Goal: Information Seeking & Learning: Learn about a topic

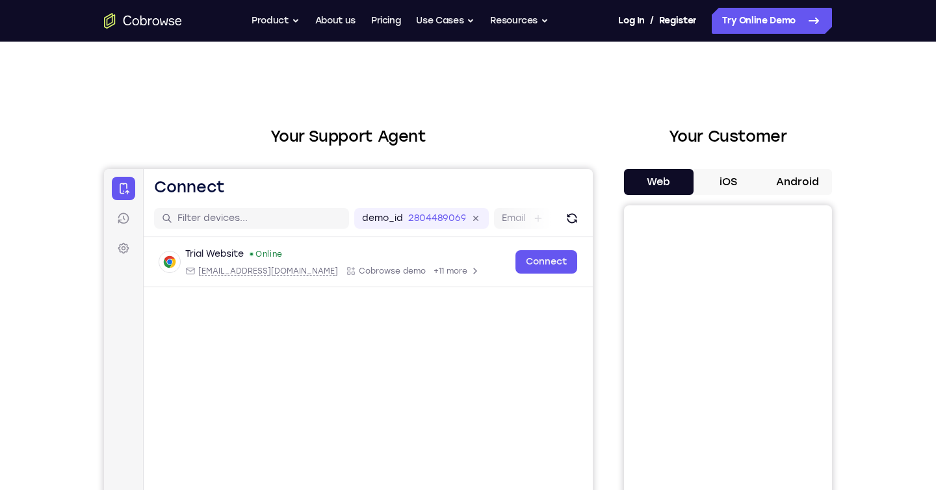
click at [323, 135] on h2 "Your Support Agent" at bounding box center [348, 136] width 489 height 23
click at [271, 139] on h2 "Your Support Agent" at bounding box center [348, 136] width 489 height 23
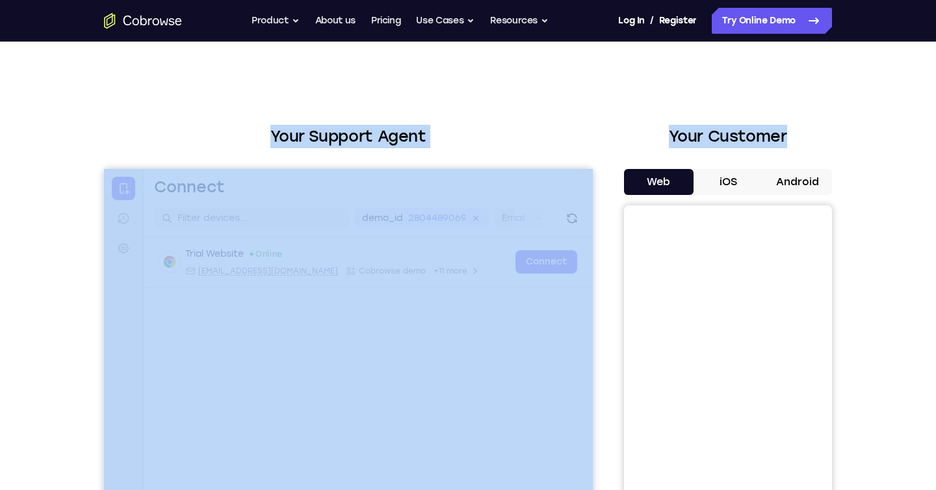
drag, startPoint x: 256, startPoint y: 134, endPoint x: 839, endPoint y: 133, distance: 583.4
click at [839, 133] on div "Your Support Agent Your Customer Web iOS Android Next Steps We’d be happy to gi…" at bounding box center [468, 470] width 832 height 857
click at [826, 138] on h2 "Your Customer" at bounding box center [728, 136] width 208 height 23
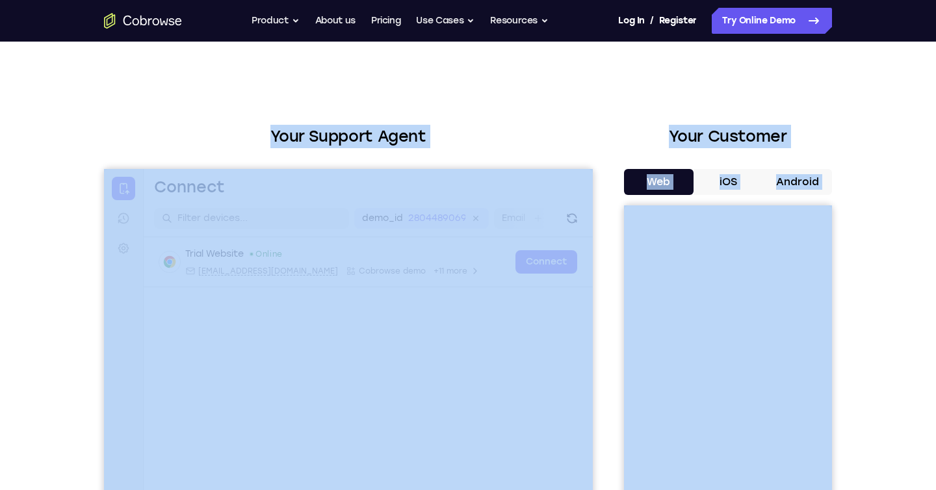
drag, startPoint x: 886, startPoint y: 207, endPoint x: 266, endPoint y: 109, distance: 627.4
click at [307, 88] on div "Your Support Agent Your Customer Web iOS Android Next Steps We’d be happy to gi…" at bounding box center [468, 470] width 936 height 857
click at [266, 109] on div "Your Support Agent Your Customer Web iOS Android Next Steps We’d be happy to gi…" at bounding box center [468, 470] width 832 height 857
drag, startPoint x: 808, startPoint y: 174, endPoint x: 935, endPoint y: 233, distance: 140.1
click at [935, 233] on div "Your Support Agent Your Customer Web iOS Android Next Steps We’d be happy to gi…" at bounding box center [468, 470] width 936 height 857
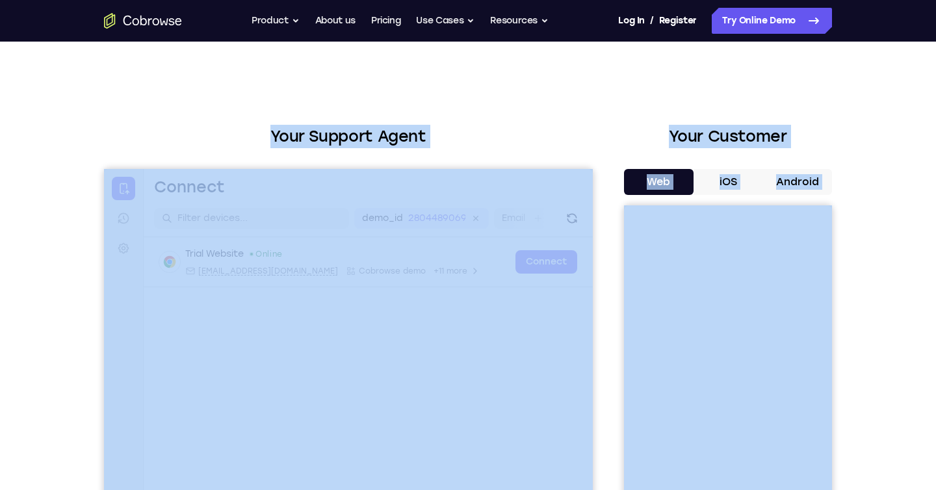
click at [902, 224] on div "Your Support Agent Your Customer Web iOS Android Next Steps We’d be happy to gi…" at bounding box center [468, 470] width 936 height 857
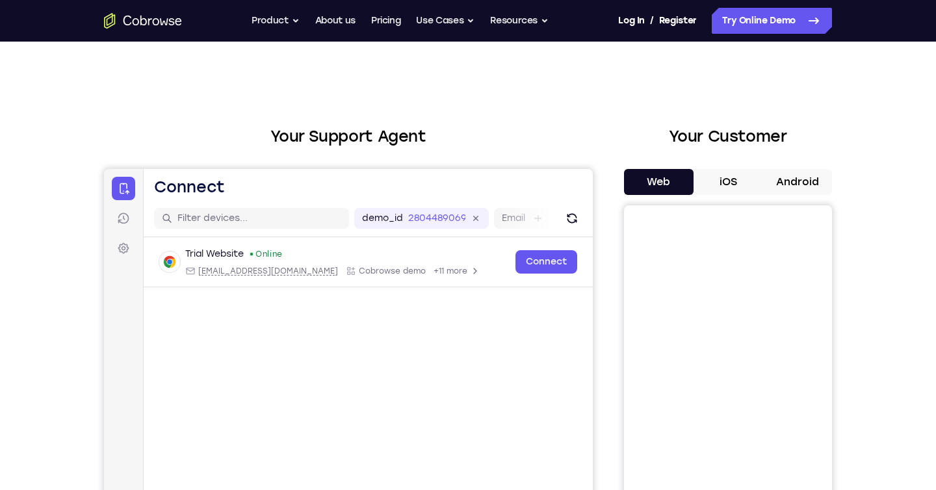
click at [700, 172] on button "iOS" at bounding box center [728, 182] width 70 height 26
click at [822, 179] on button "Android" at bounding box center [797, 182] width 70 height 26
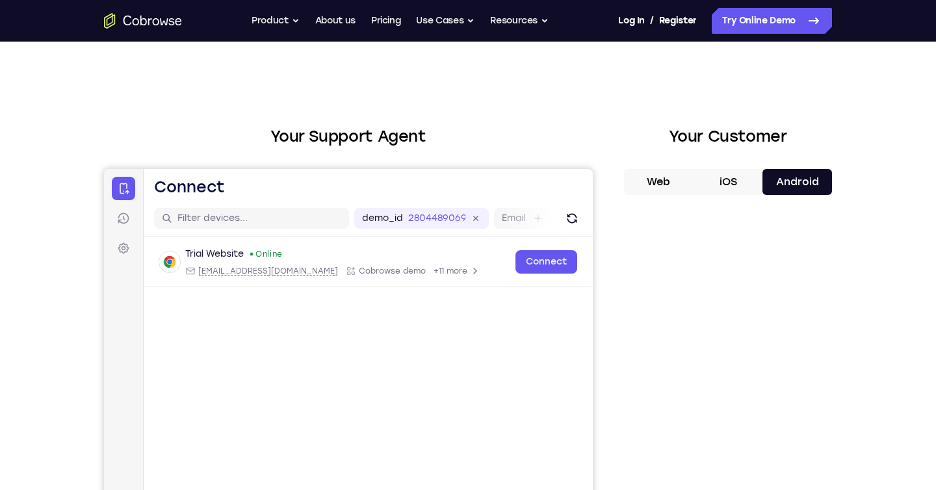
click at [669, 182] on button "Web" at bounding box center [659, 182] width 70 height 26
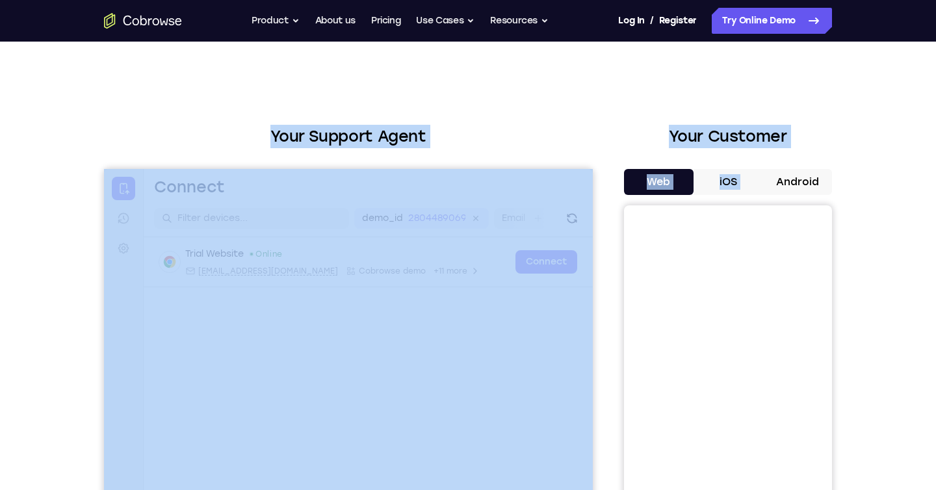
drag, startPoint x: 249, startPoint y: 133, endPoint x: 791, endPoint y: 168, distance: 543.0
click at [791, 168] on div "Your Support Agent Your Customer Web iOS Android" at bounding box center [468, 365] width 728 height 480
